Goal: Transaction & Acquisition: Purchase product/service

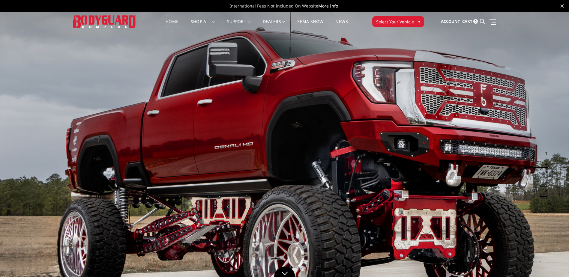
click at [406, 19] on span "Select Your Vehicle" at bounding box center [395, 22] width 38 height 6
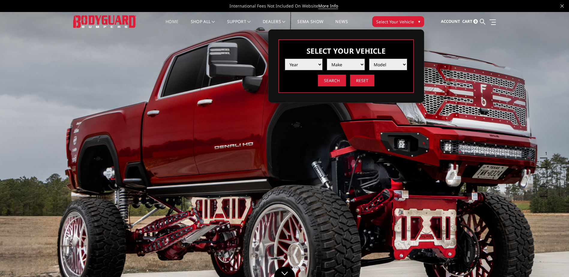
click at [309, 66] on select "Year [DATE] 2024 2023 2022 2021 2020 2019 2018 2017 2016 2015 2014 2013 2012 20…" at bounding box center [304, 64] width 38 height 11
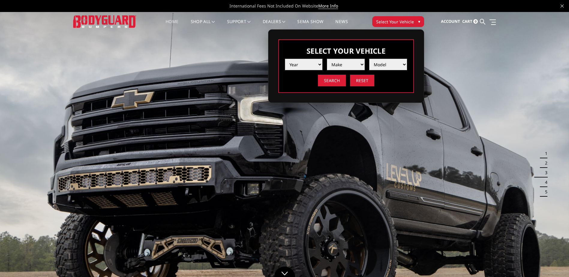
select select "yr_2017"
click at [285, 59] on select "Year [DATE] 2024 2023 2022 2021 2020 2019 2018 2017 2016 2015 2014 2013 2012 20…" at bounding box center [304, 64] width 38 height 11
click at [353, 64] on select "Make Chevrolet Ford GMC Nissan Ram Toyota" at bounding box center [346, 64] width 38 height 11
select select "mk_ram"
click at [327, 59] on select "Make Chevrolet Ford GMC Nissan Ram Toyota" at bounding box center [346, 64] width 38 height 11
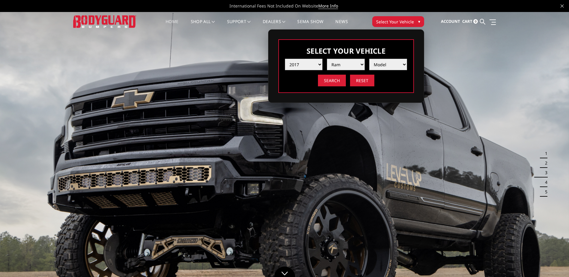
click at [391, 63] on select "Model 1500 5-Lug 1500 Rebel 2500 / 3500 4500 / 5500" at bounding box center [388, 64] width 38 height 11
select select "md_1500-5-lug"
click at [369, 59] on select "Model 1500 5-Lug 1500 Rebel 2500 / 3500 4500 / 5500" at bounding box center [388, 64] width 38 height 11
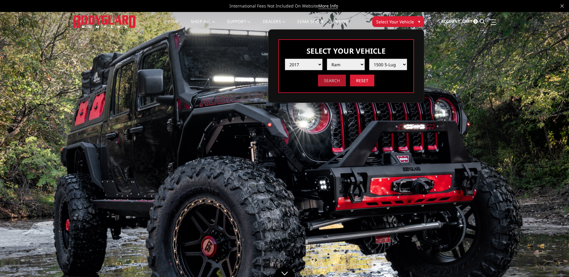
click at [338, 79] on input "Search" at bounding box center [332, 81] width 28 height 12
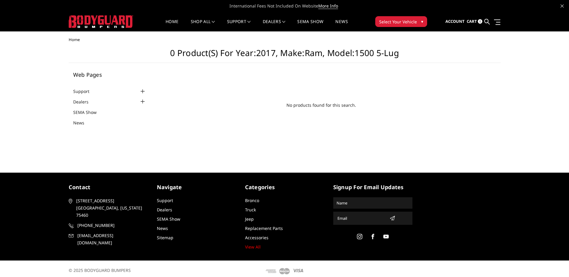
scroll to position [4, 0]
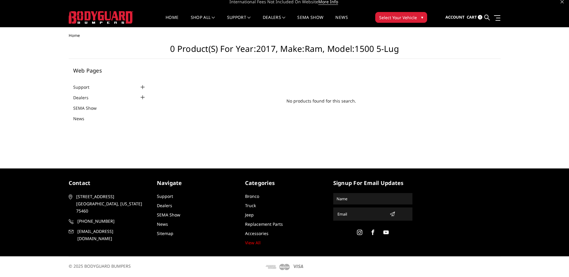
click at [397, 16] on span "Select Your Vehicle" at bounding box center [398, 17] width 38 height 6
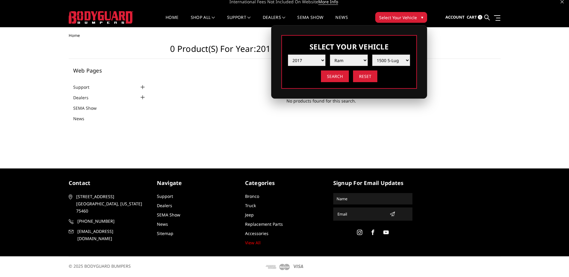
click at [391, 57] on select "Model 1500 5-Lug 1500 Rebel 2500 / 3500 4500 / 5500" at bounding box center [391, 60] width 38 height 11
click at [392, 60] on select "Model 1500 5-Lug 1500 Rebel 2500 / 3500 4500 / 5500" at bounding box center [391, 60] width 38 height 11
click at [362, 98] on div "Select Your Vehicle Year 2025 2024 2023 2022 2021 2020 2019 2018 2017 2016 2015…" at bounding box center [349, 61] width 156 height 73
